Goal: Transaction & Acquisition: Purchase product/service

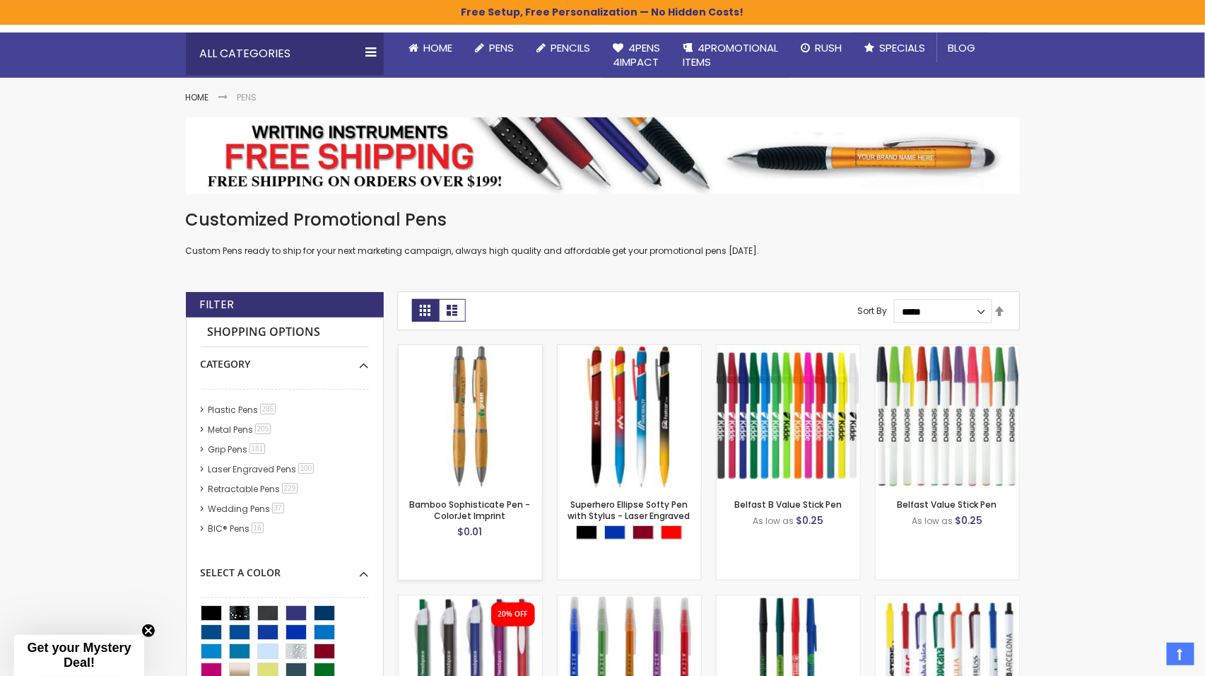
scroll to position [129, 0]
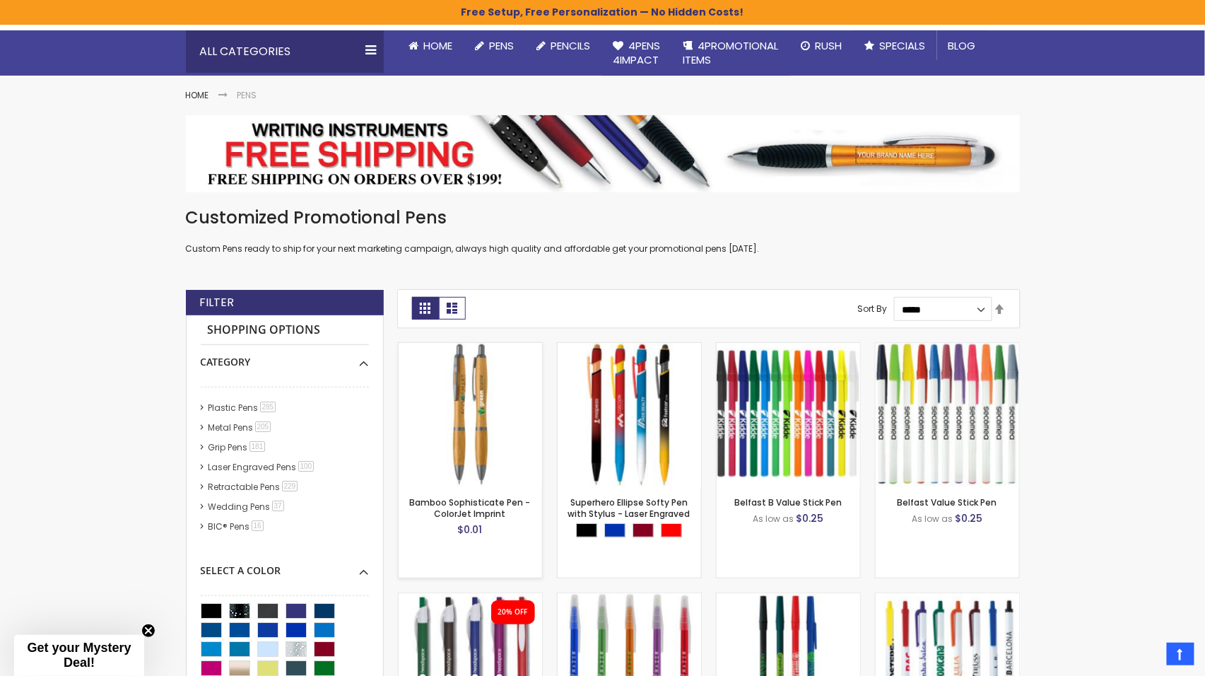
click at [477, 442] on img at bounding box center [470, 414] width 143 height 143
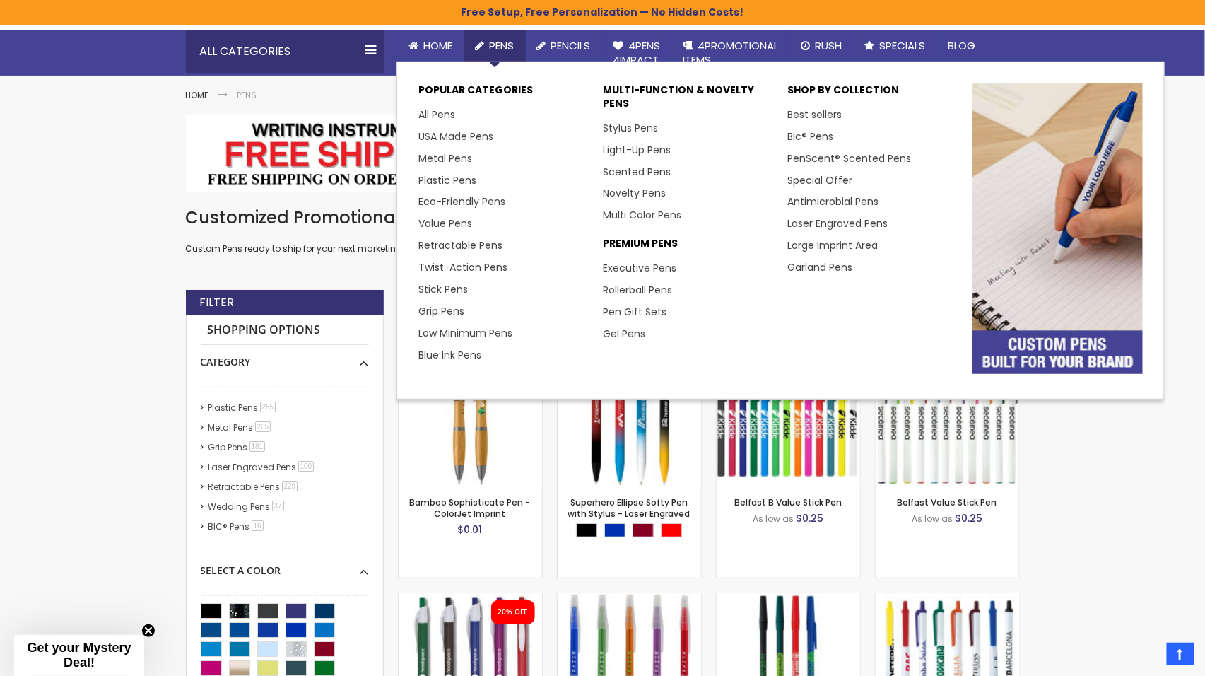
click at [500, 46] on span "Pens" at bounding box center [502, 45] width 25 height 15
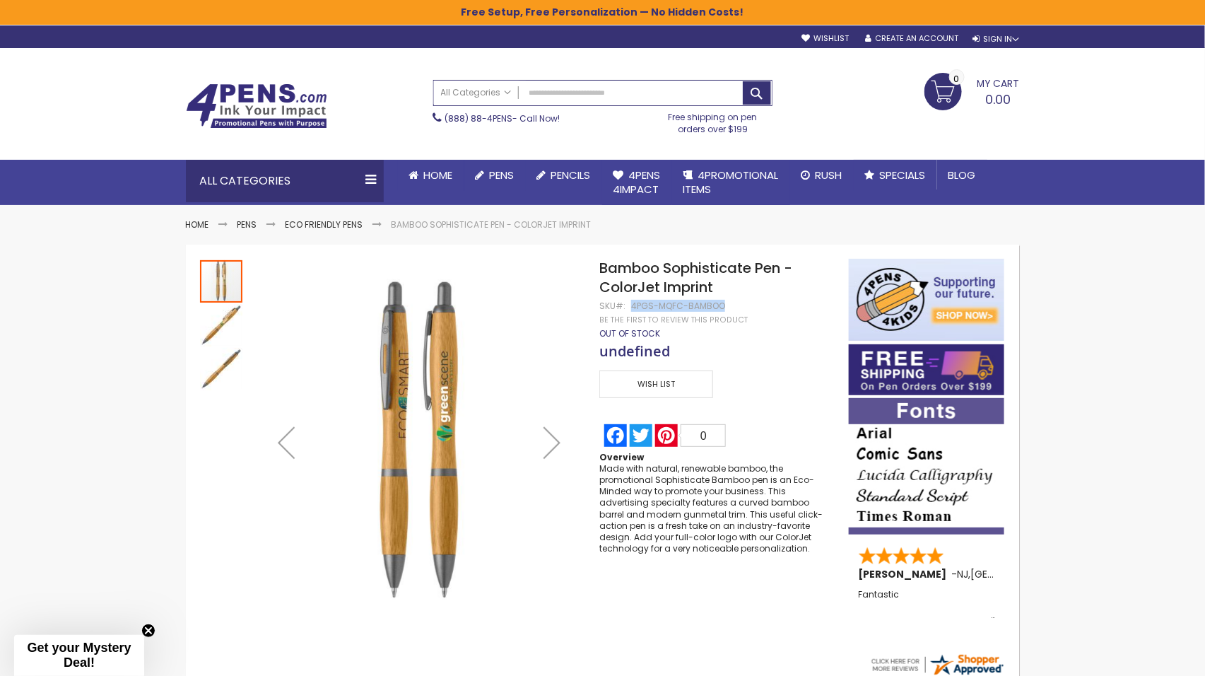
drag, startPoint x: 631, startPoint y: 307, endPoint x: 723, endPoint y: 305, distance: 91.9
click at [723, 305] on div "Bamboo Sophisticate Pen - ColorJet Imprint SKU 4PGS-MQFC-BAMBOO Be the first to…" at bounding box center [716, 406] width 235 height 295
copy div "4PGS-MQFC-BAMBOO"
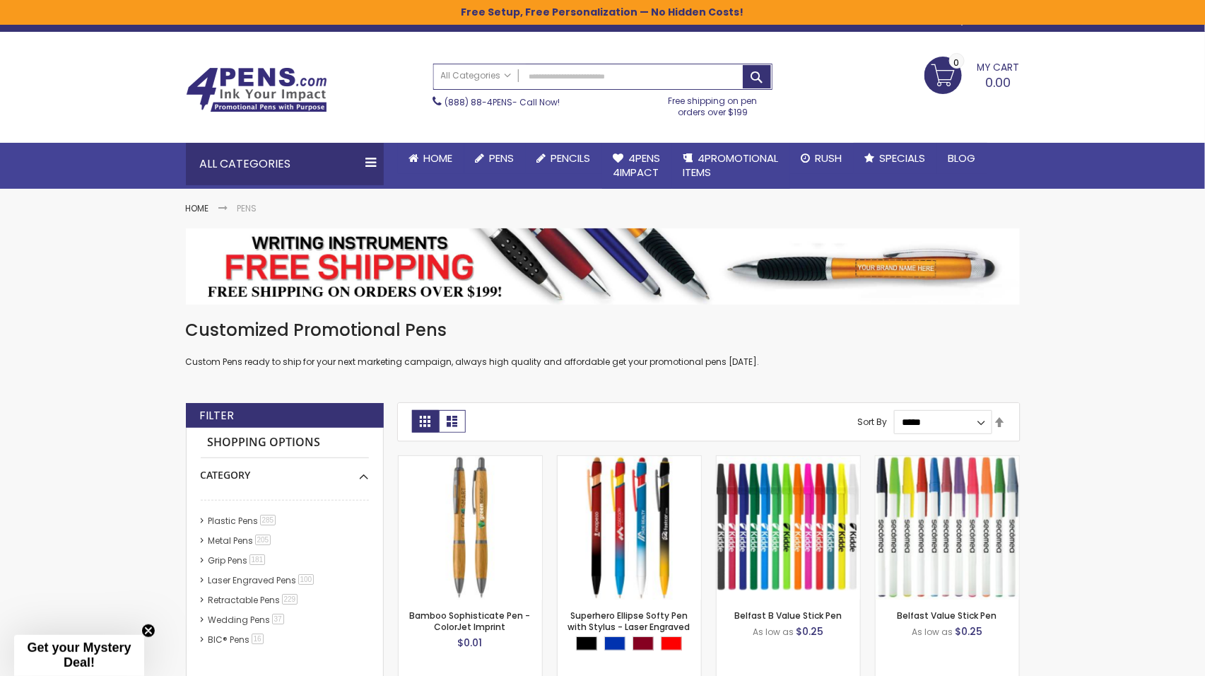
scroll to position [17, 0]
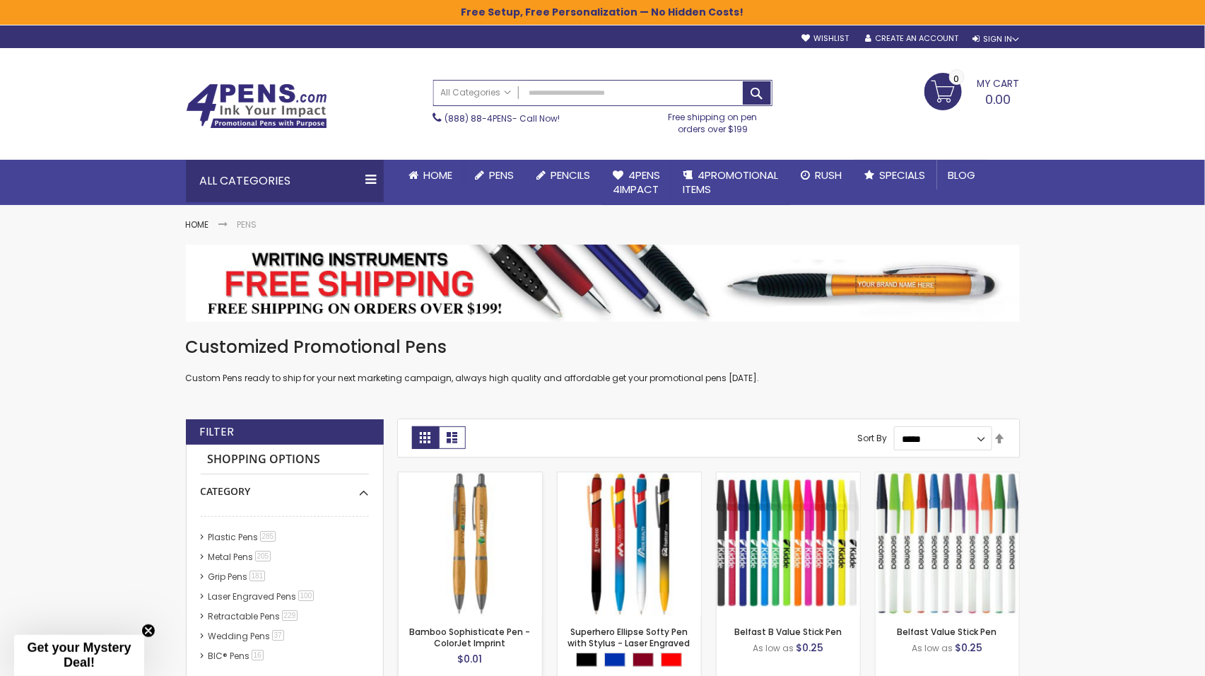
click at [469, 580] on div "Out of stock" at bounding box center [470, 585] width 143 height 11
click at [480, 640] on link "Bamboo Sophisticate Pen - ColorJet Imprint" at bounding box center [470, 636] width 121 height 23
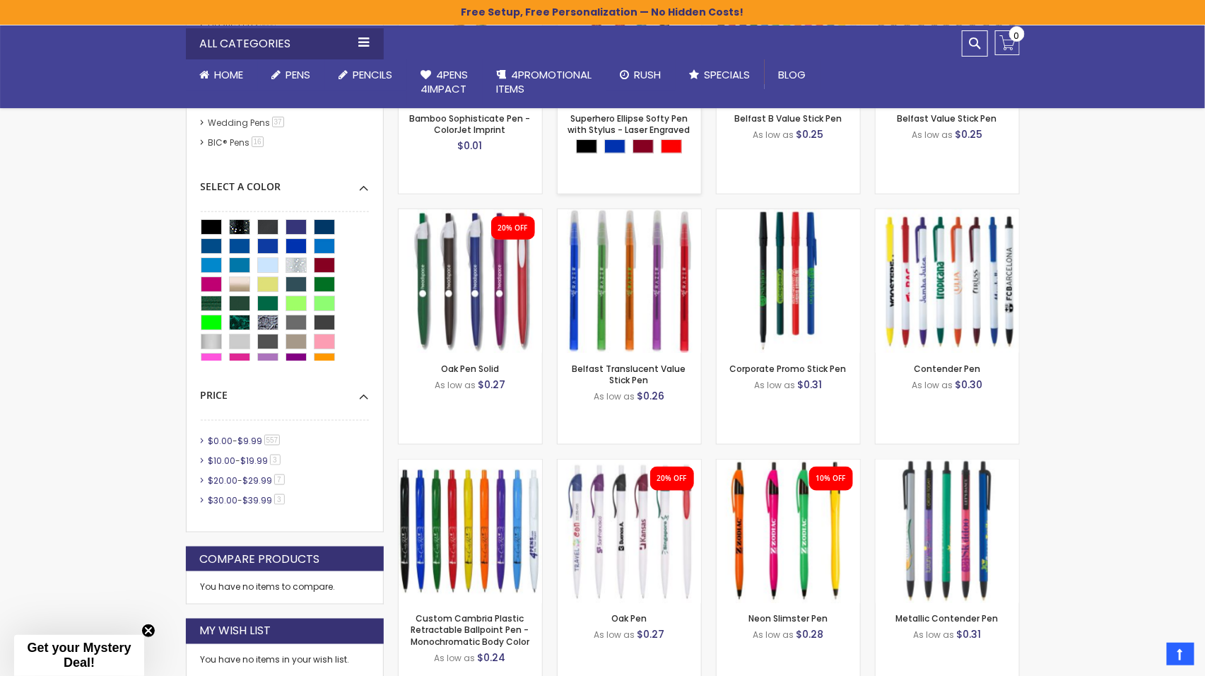
scroll to position [514, 0]
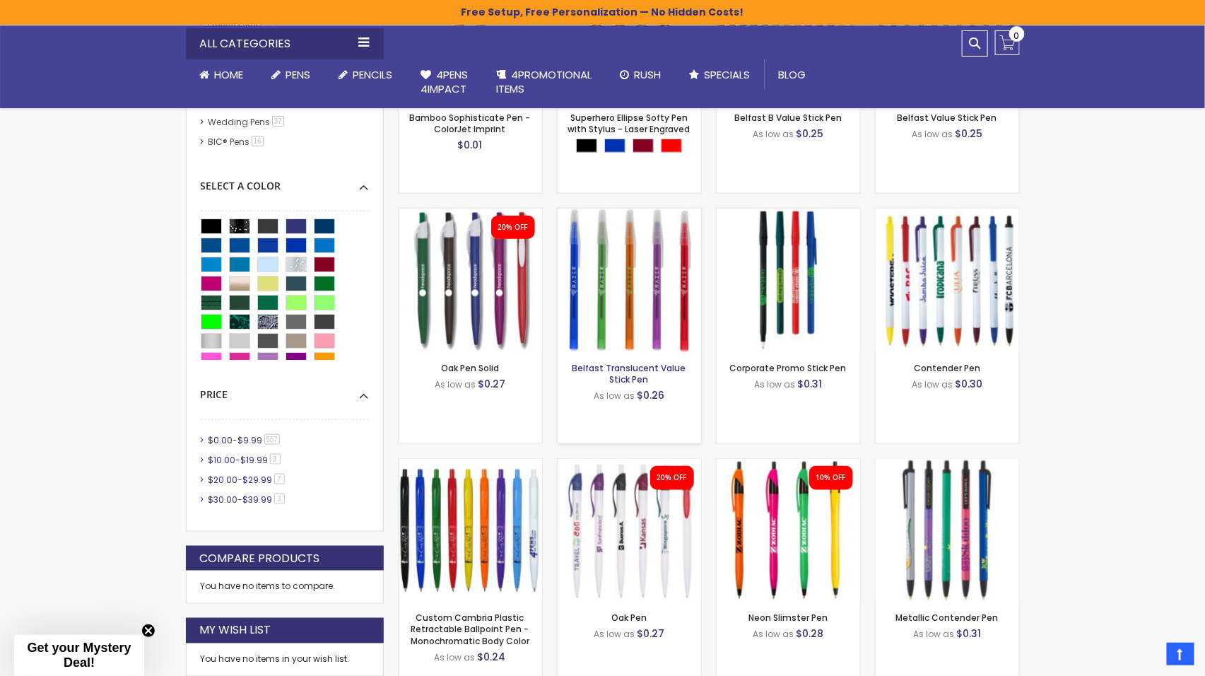
click at [634, 364] on link "Belfast Translucent Value Stick Pen" at bounding box center [629, 373] width 114 height 23
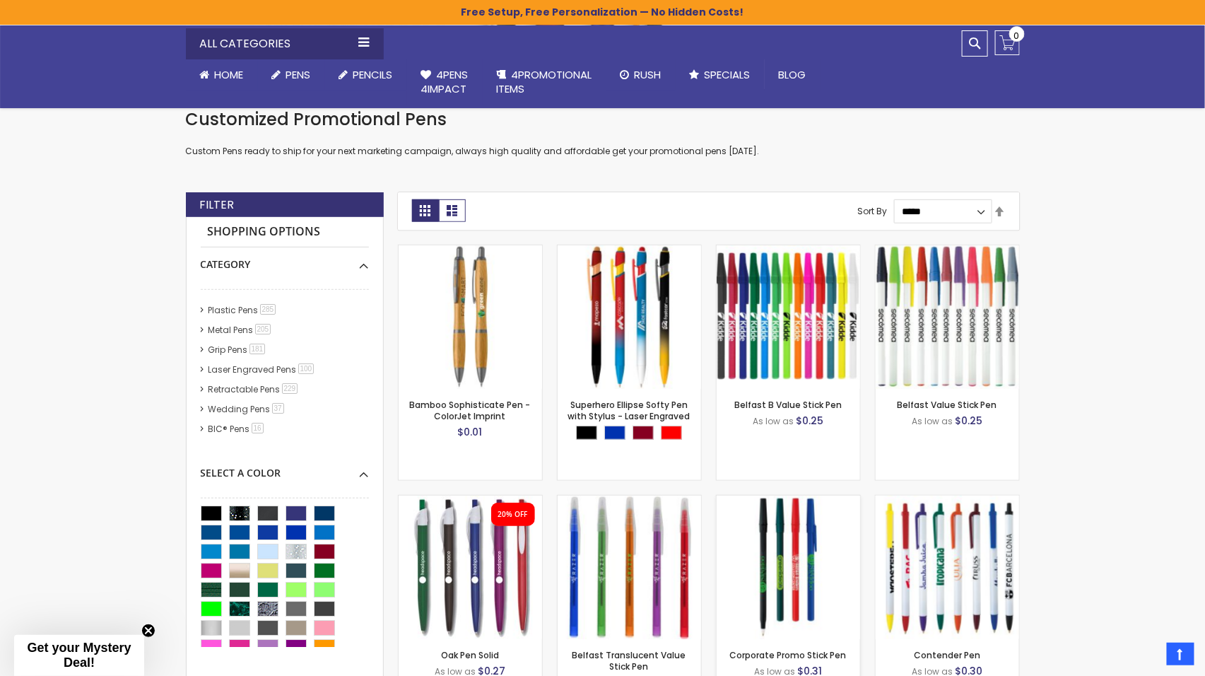
scroll to position [0, 0]
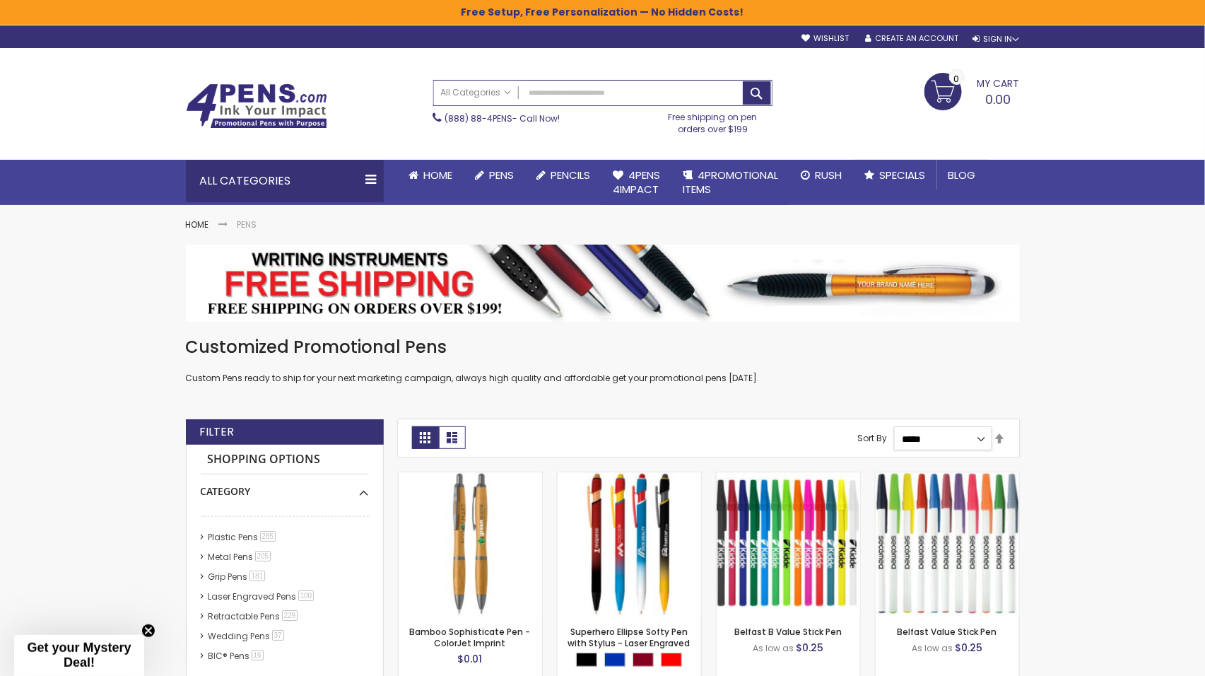
click at [942, 430] on select "**********" at bounding box center [943, 438] width 98 height 24
select select "********"
click at [894, 426] on select "**********" at bounding box center [943, 438] width 98 height 24
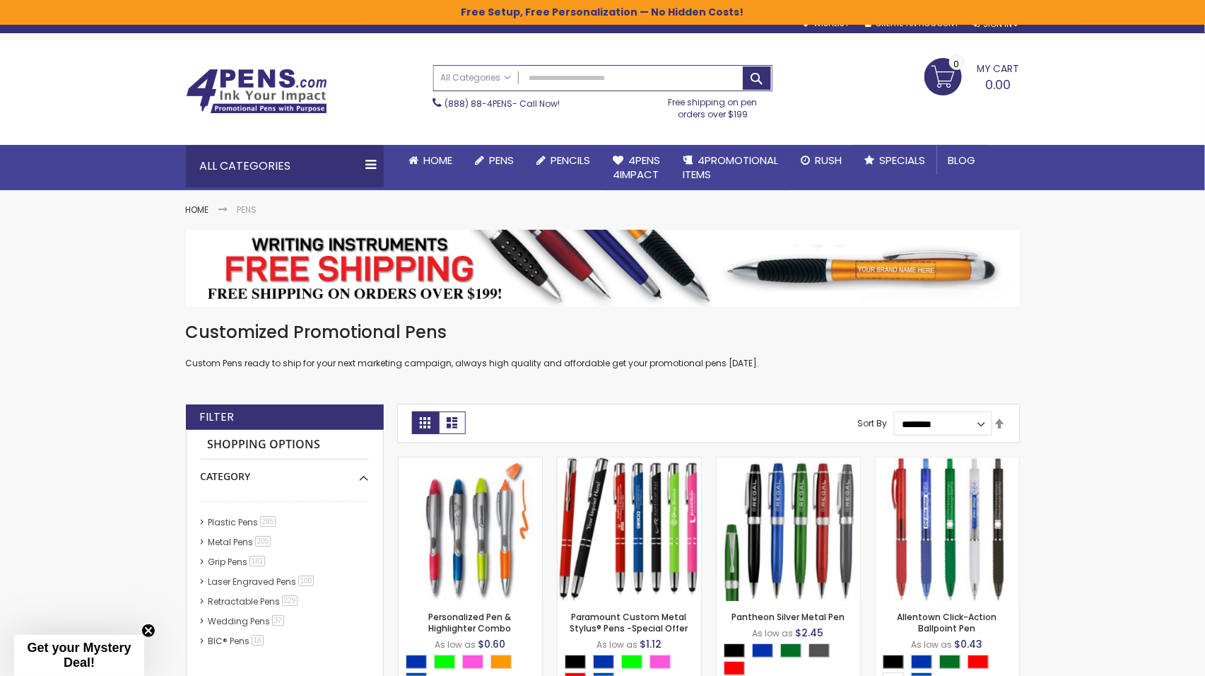
scroll to position [17, 0]
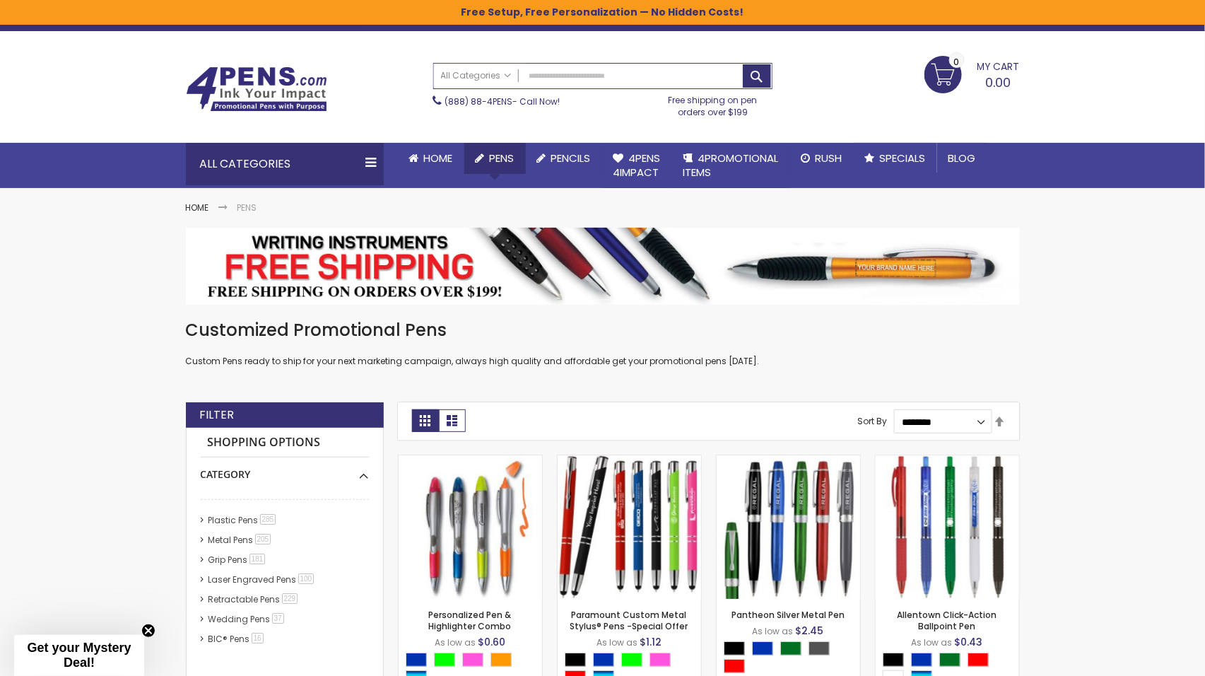
click at [490, 154] on span "Pens" at bounding box center [502, 158] width 25 height 15
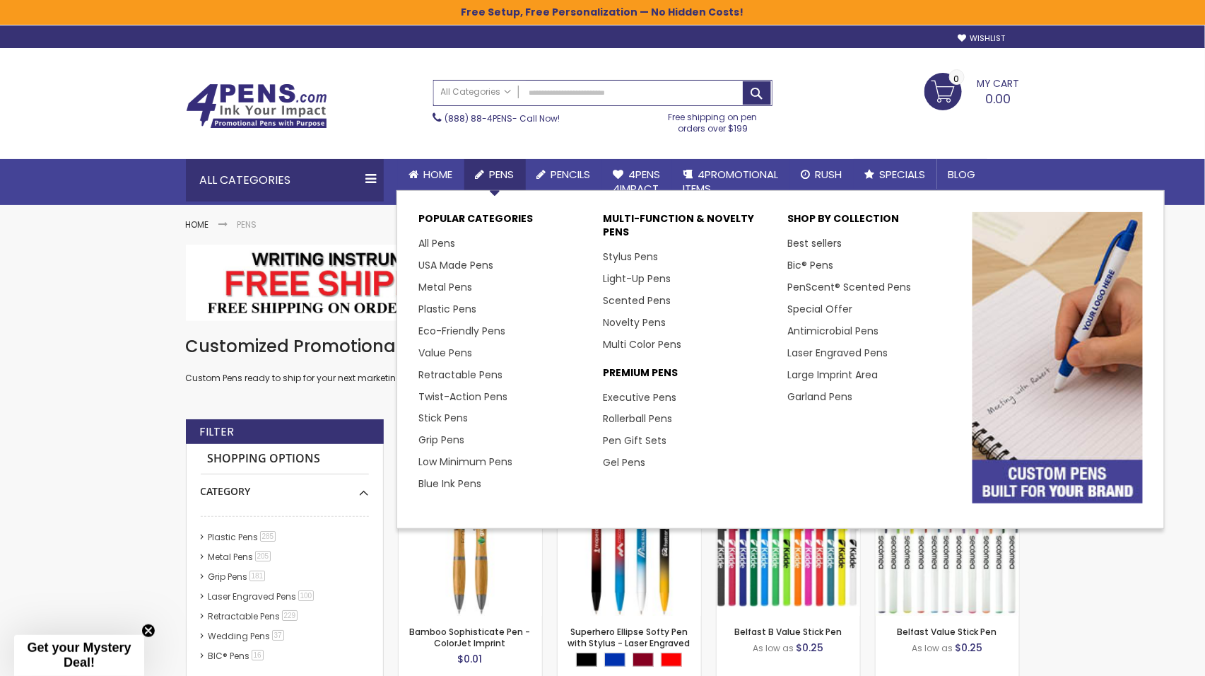
click at [498, 178] on span "Pens" at bounding box center [502, 174] width 25 height 15
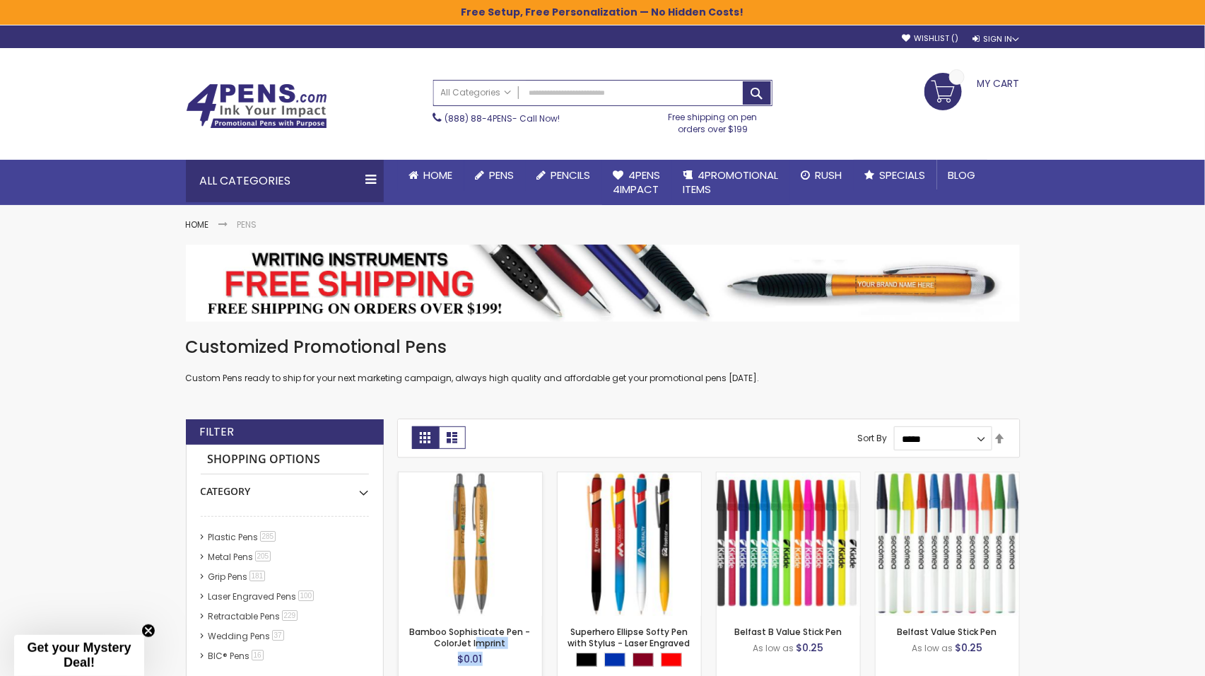
drag, startPoint x: 527, startPoint y: 652, endPoint x: 412, endPoint y: 639, distance: 116.0
click at [412, 639] on div "Bamboo Sophisticate Pen - ColorJet Imprint $0.01 Out of stock" at bounding box center [470, 650] width 143 height 68
click at [406, 627] on strong "Bamboo Sophisticate Pen - ColorJet Imprint" at bounding box center [470, 637] width 129 height 23
click at [394, 627] on li "Bamboo Sophisticate Pen - ColorJet Imprint $0.01 Out of stock" at bounding box center [470, 577] width 159 height 213
drag, startPoint x: 408, startPoint y: 628, endPoint x: 517, endPoint y: 643, distance: 110.5
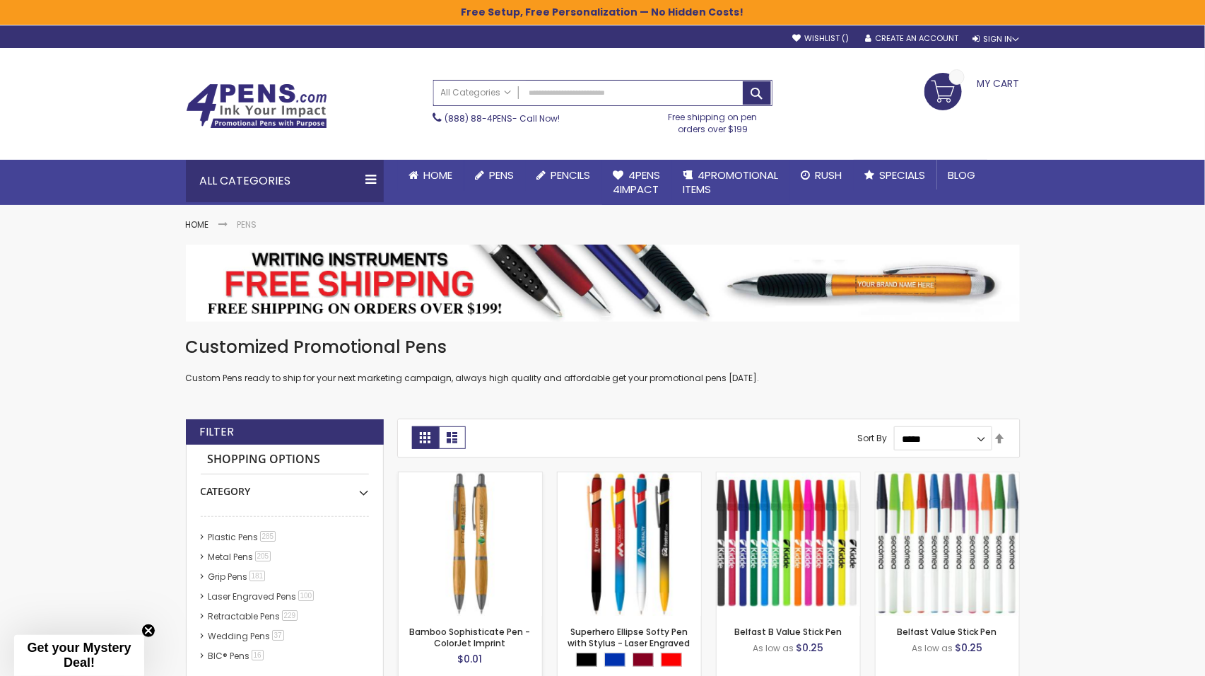
click at [517, 643] on strong "Bamboo Sophisticate Pen - ColorJet Imprint" at bounding box center [470, 637] width 129 height 23
copy link "Bamboo Sophisticate Pen - ColorJet Imprint"
click at [975, 442] on select "**********" at bounding box center [943, 438] width 98 height 24
click at [929, 447] on select "**********" at bounding box center [943, 438] width 98 height 24
drag, startPoint x: 144, startPoint y: 306, endPoint x: 1033, endPoint y: 4, distance: 938.9
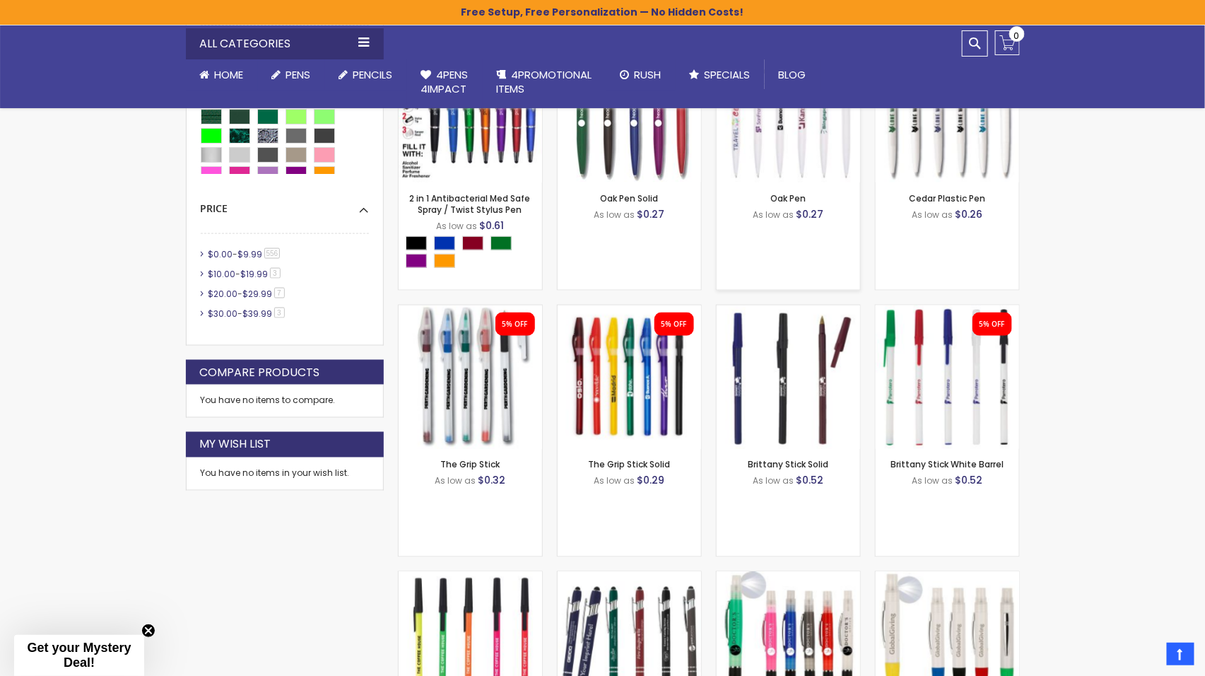
scroll to position [768, 0]
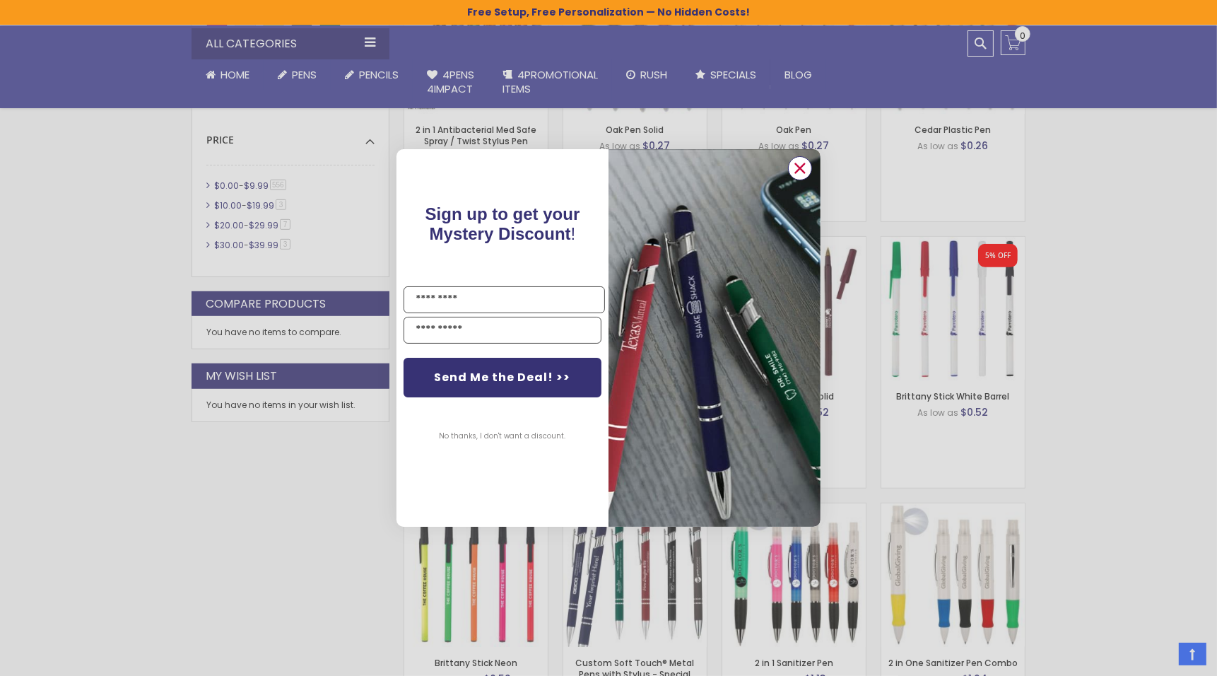
click at [798, 164] on circle "Close dialog" at bounding box center [799, 168] width 21 height 21
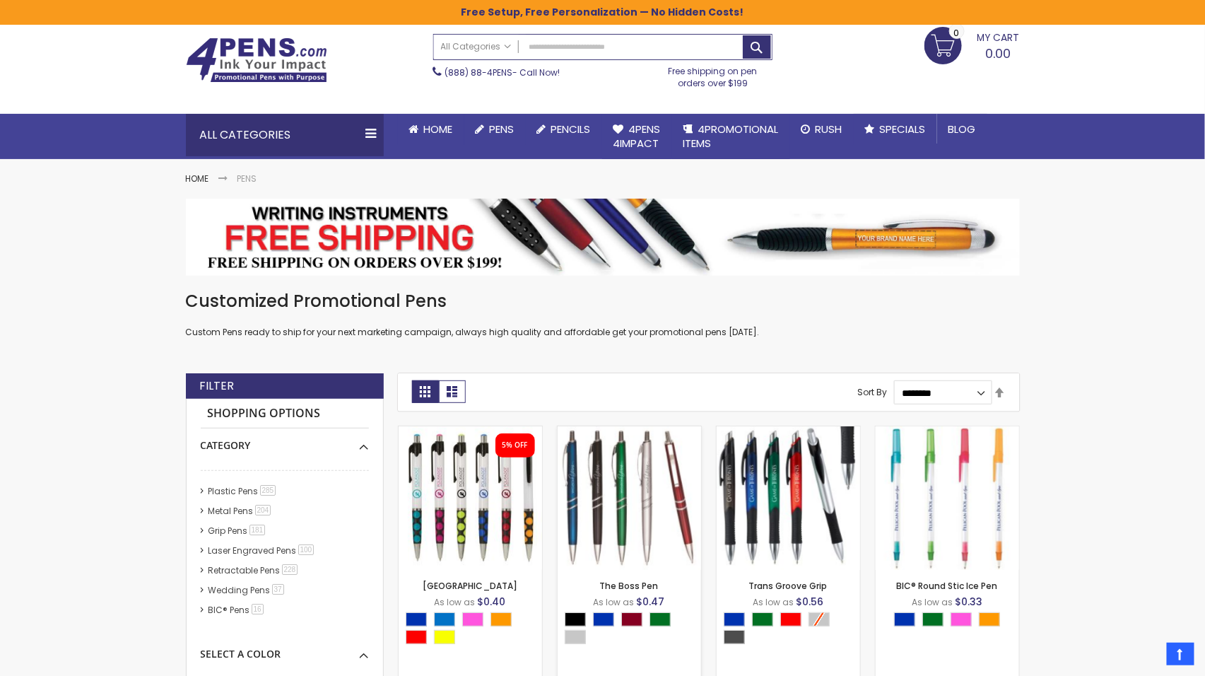
scroll to position [0, 0]
